Goal: Navigation & Orientation: Go to known website

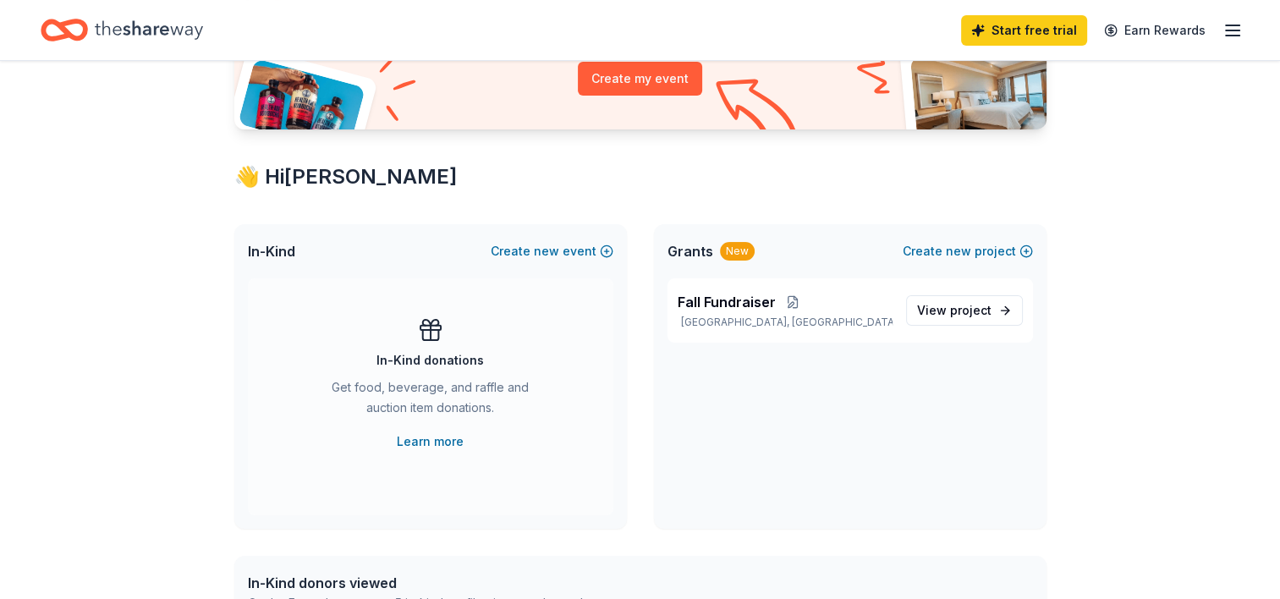
scroll to position [211, 0]
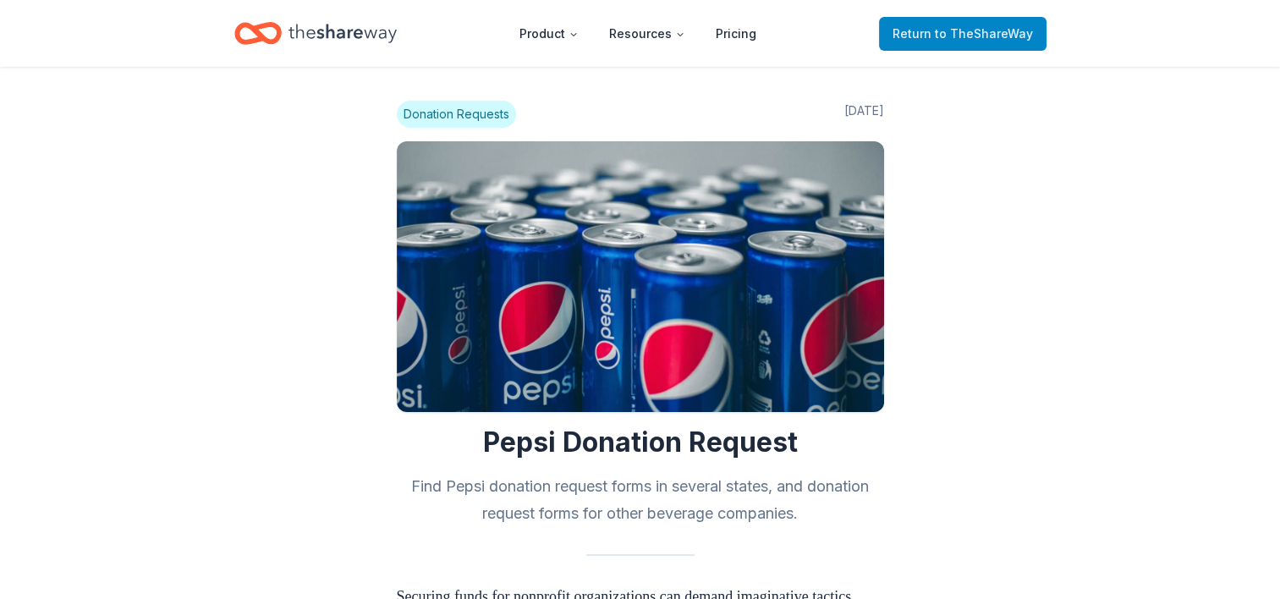
click at [959, 29] on span "to TheShareWay" at bounding box center [984, 33] width 98 height 14
click at [980, 36] on span "to TheShareWay" at bounding box center [984, 33] width 98 height 14
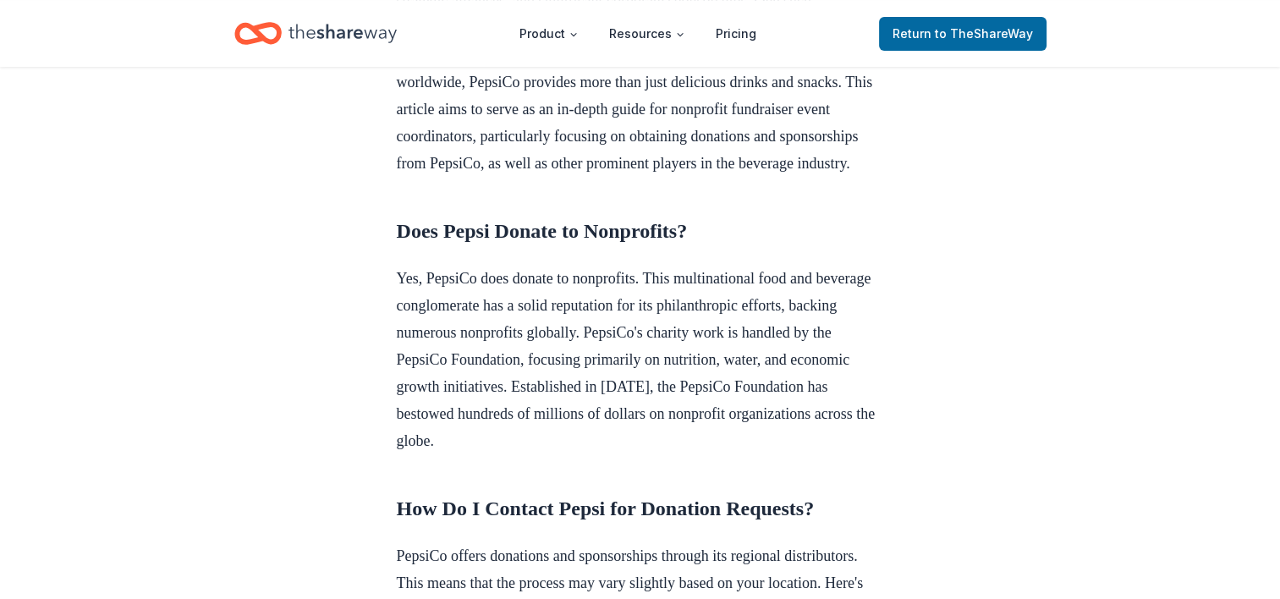
scroll to position [462, 0]
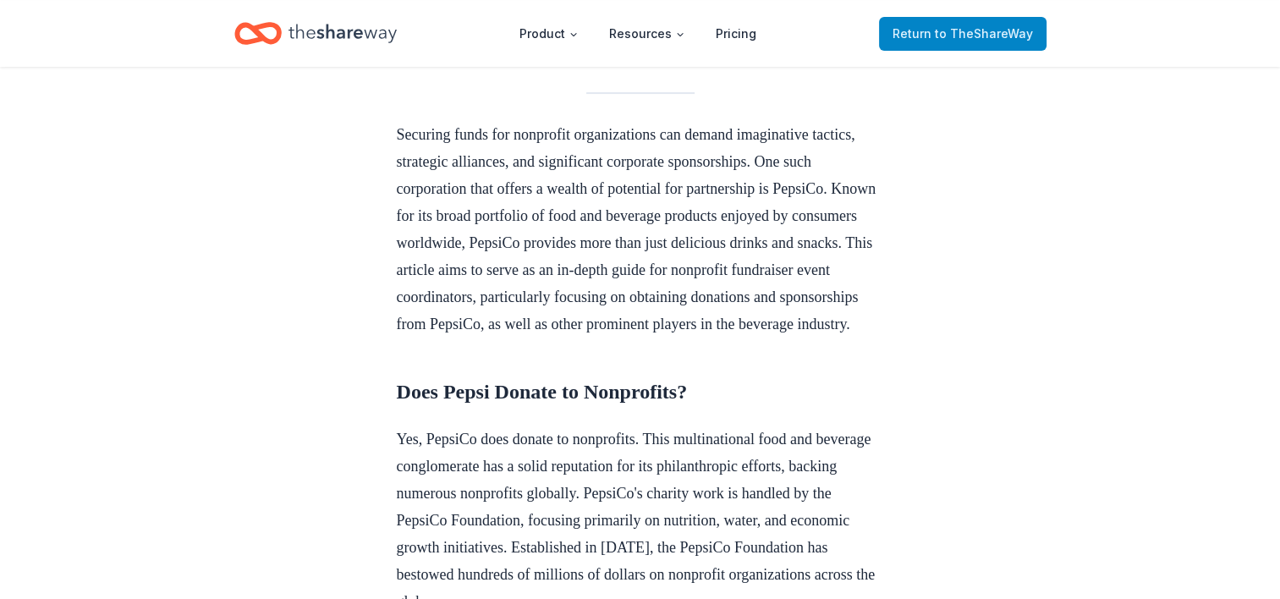
click at [957, 44] on link "Return to TheShareWay" at bounding box center [962, 34] width 167 height 34
